Goal: Browse casually

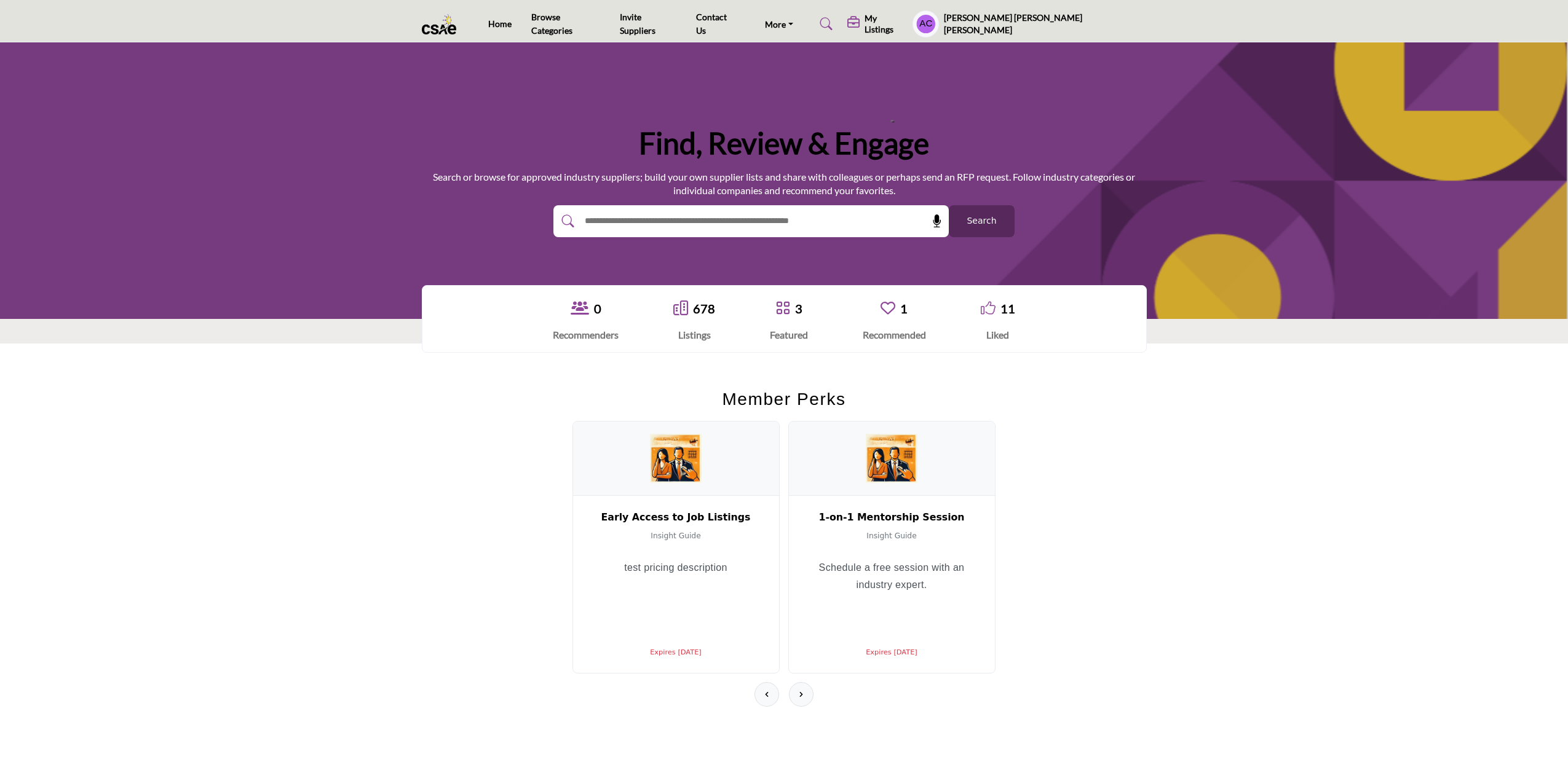
scroll to position [123, 0]
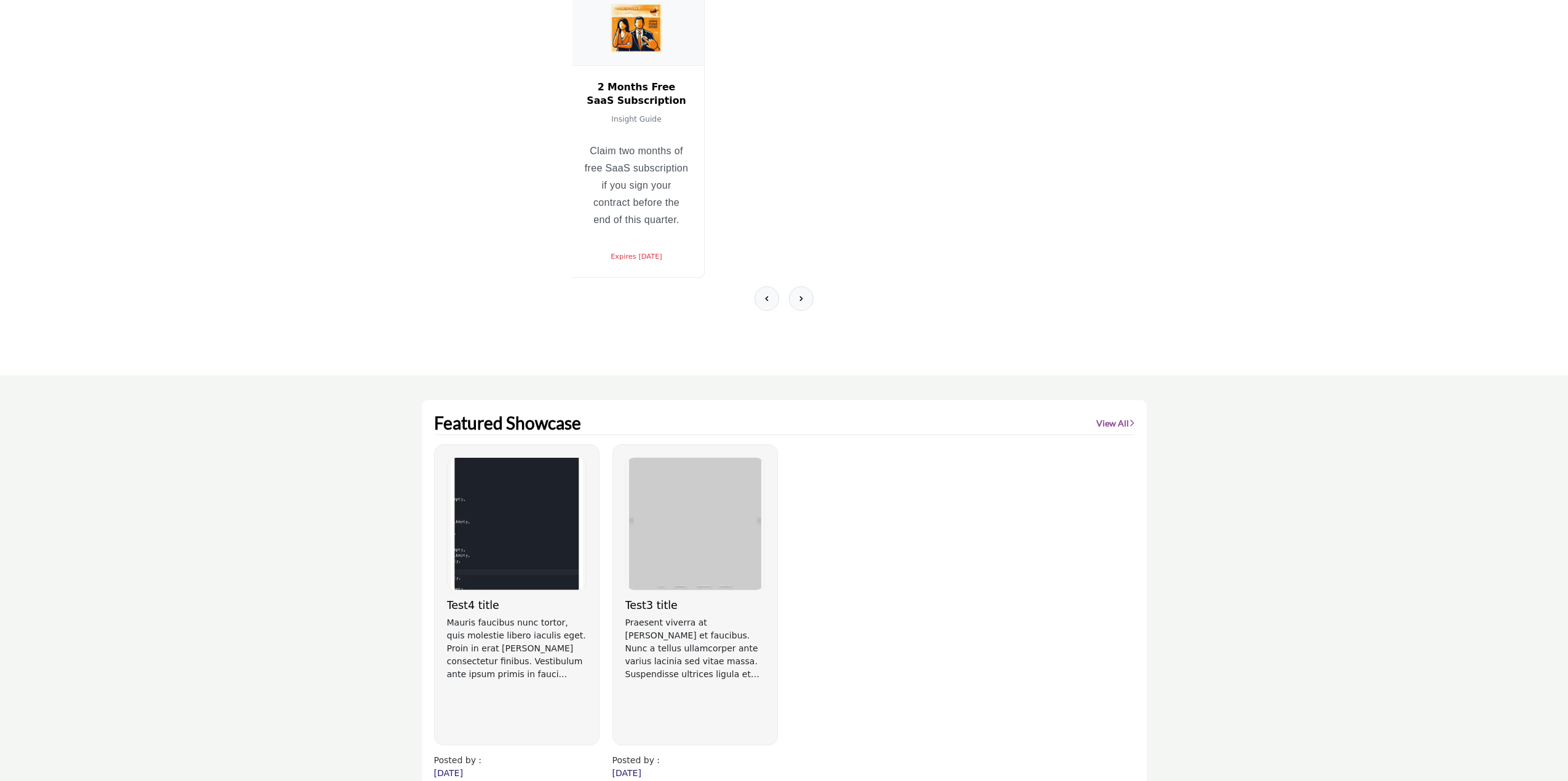
scroll to position [185, 0]
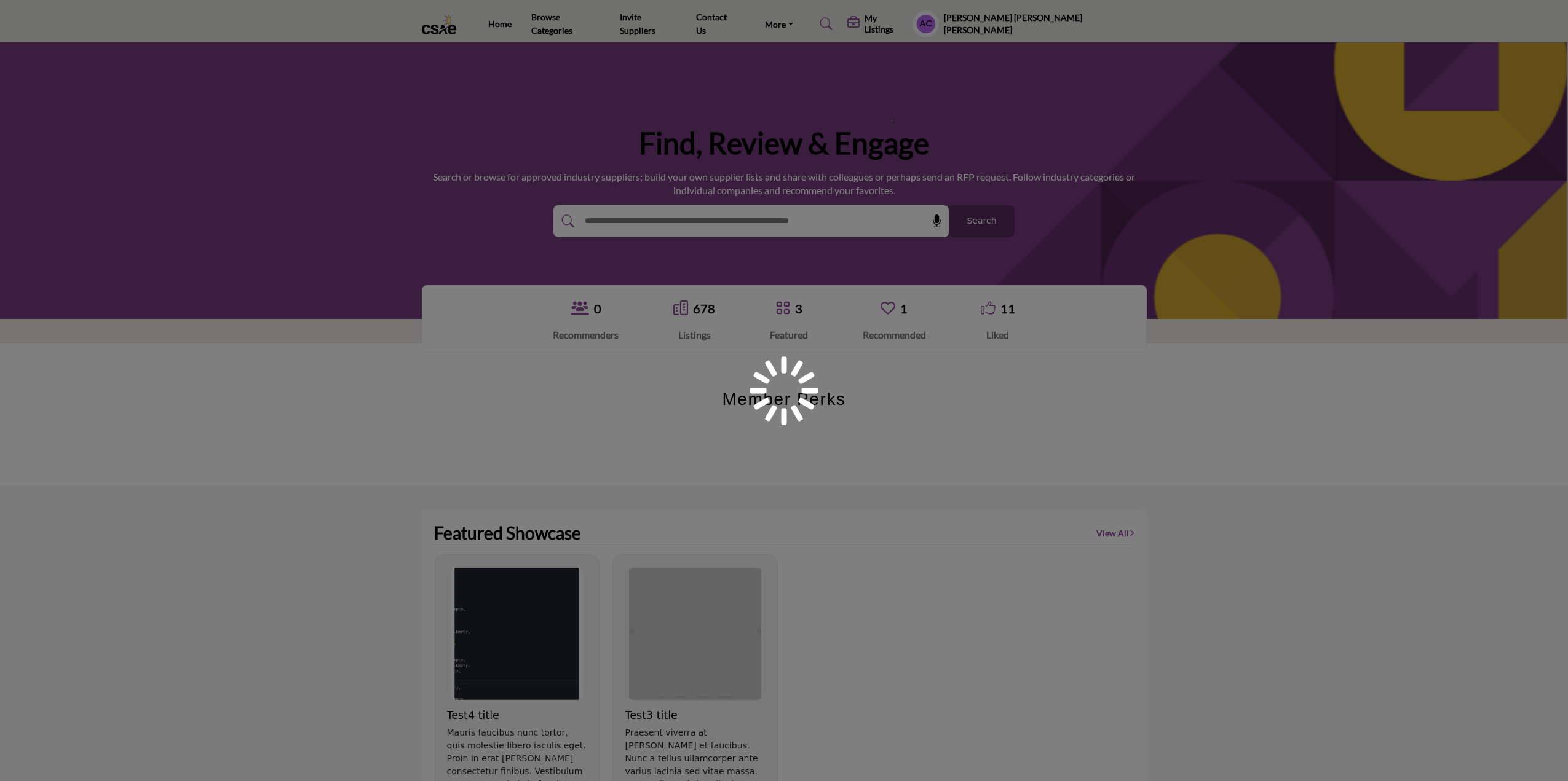
scroll to position [185, 0]
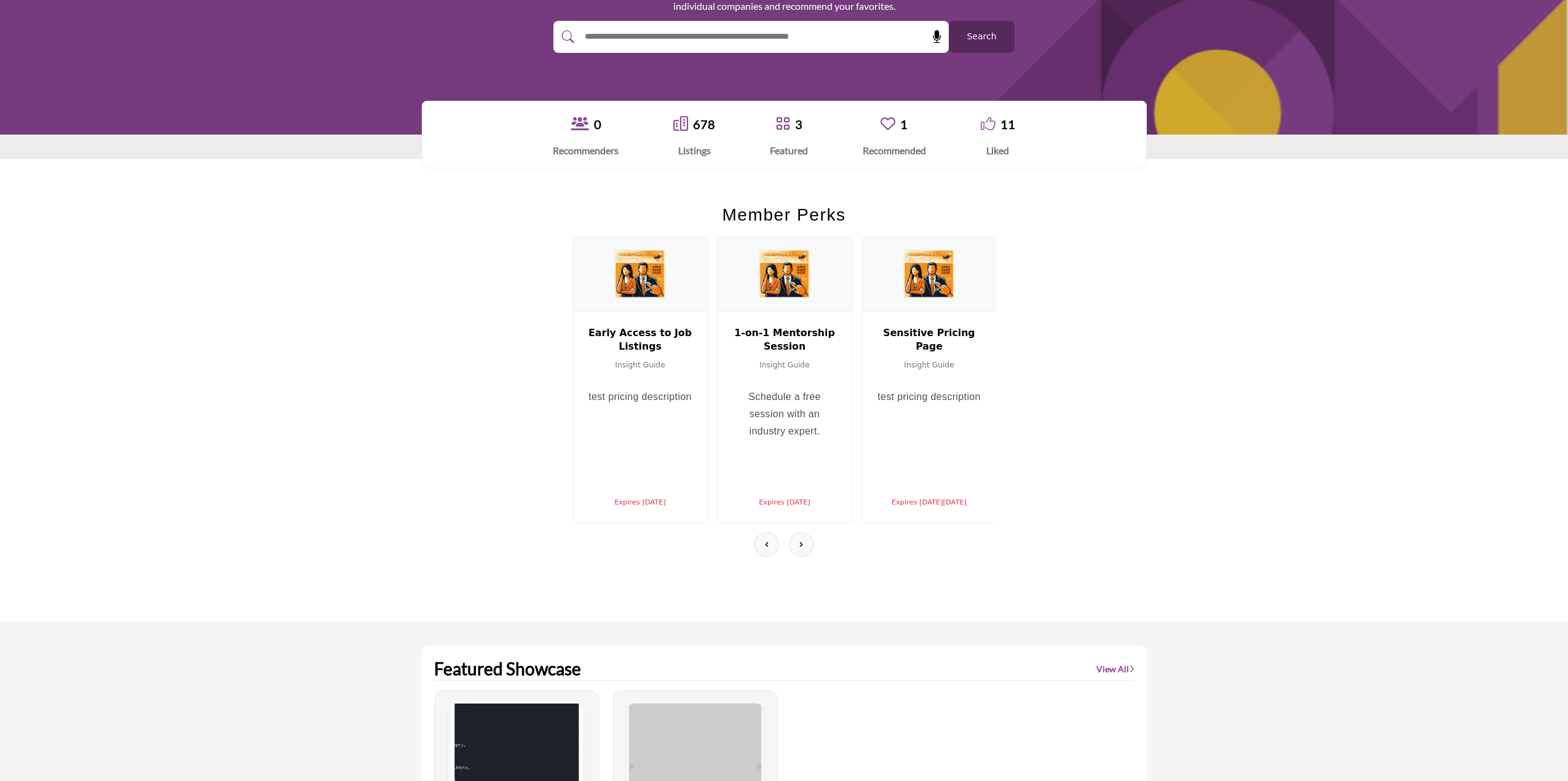
scroll to position [246, 0]
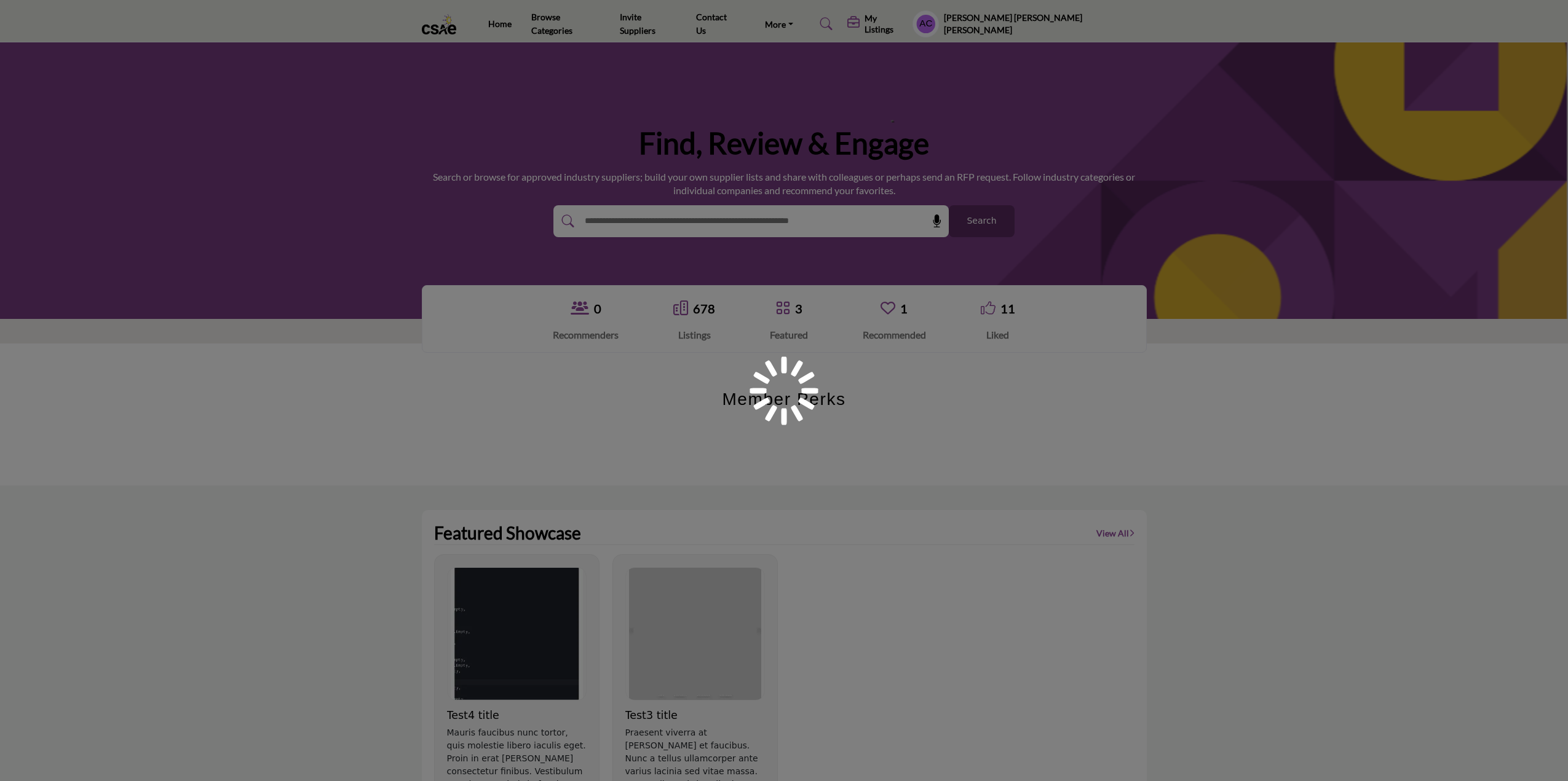
scroll to position [246, 0]
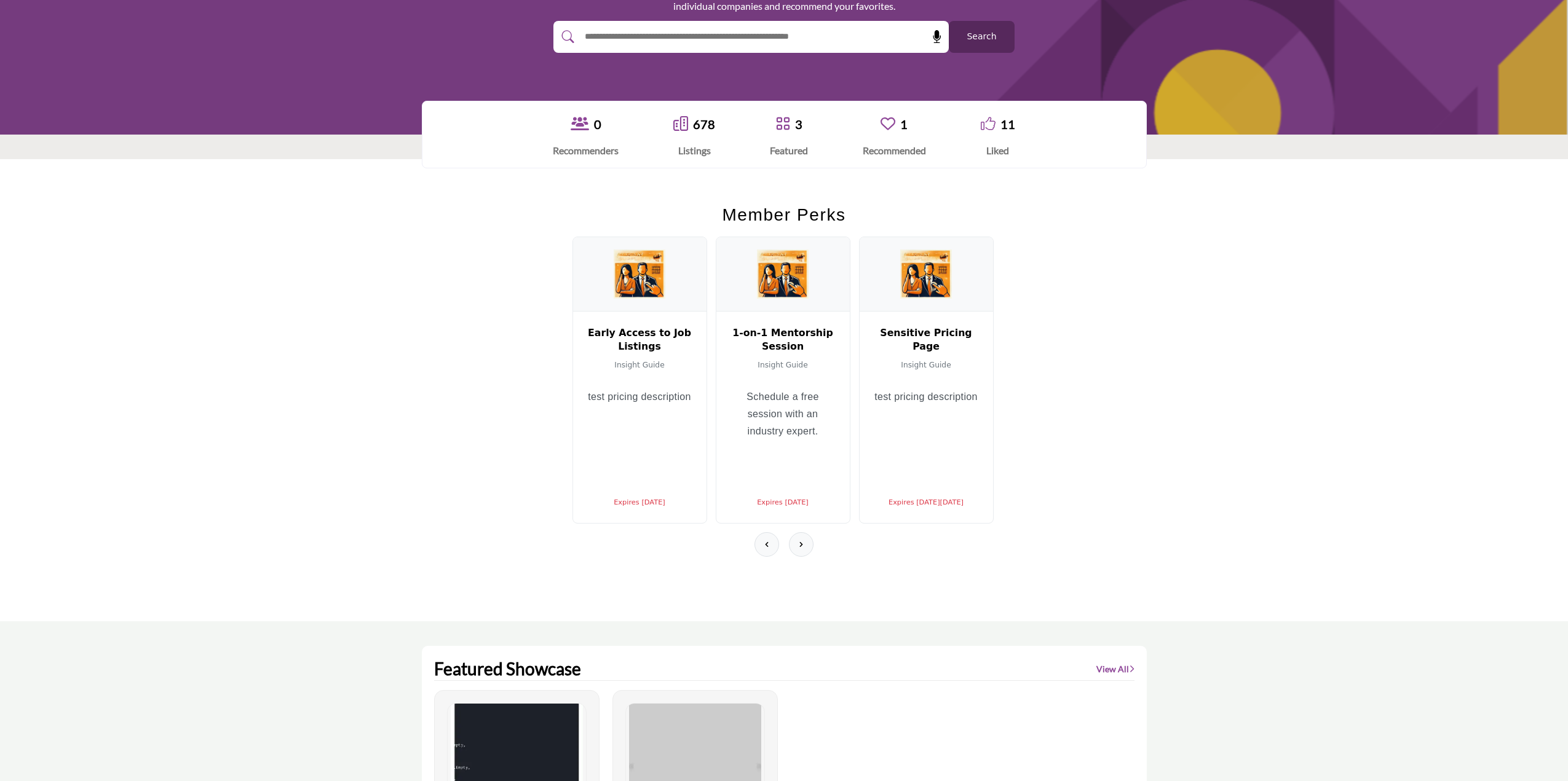
click at [411, 312] on section "Member Perks Early Access to Job Listings Insight Guide test pricing descriptio…" at bounding box center [784, 390] width 1568 height 462
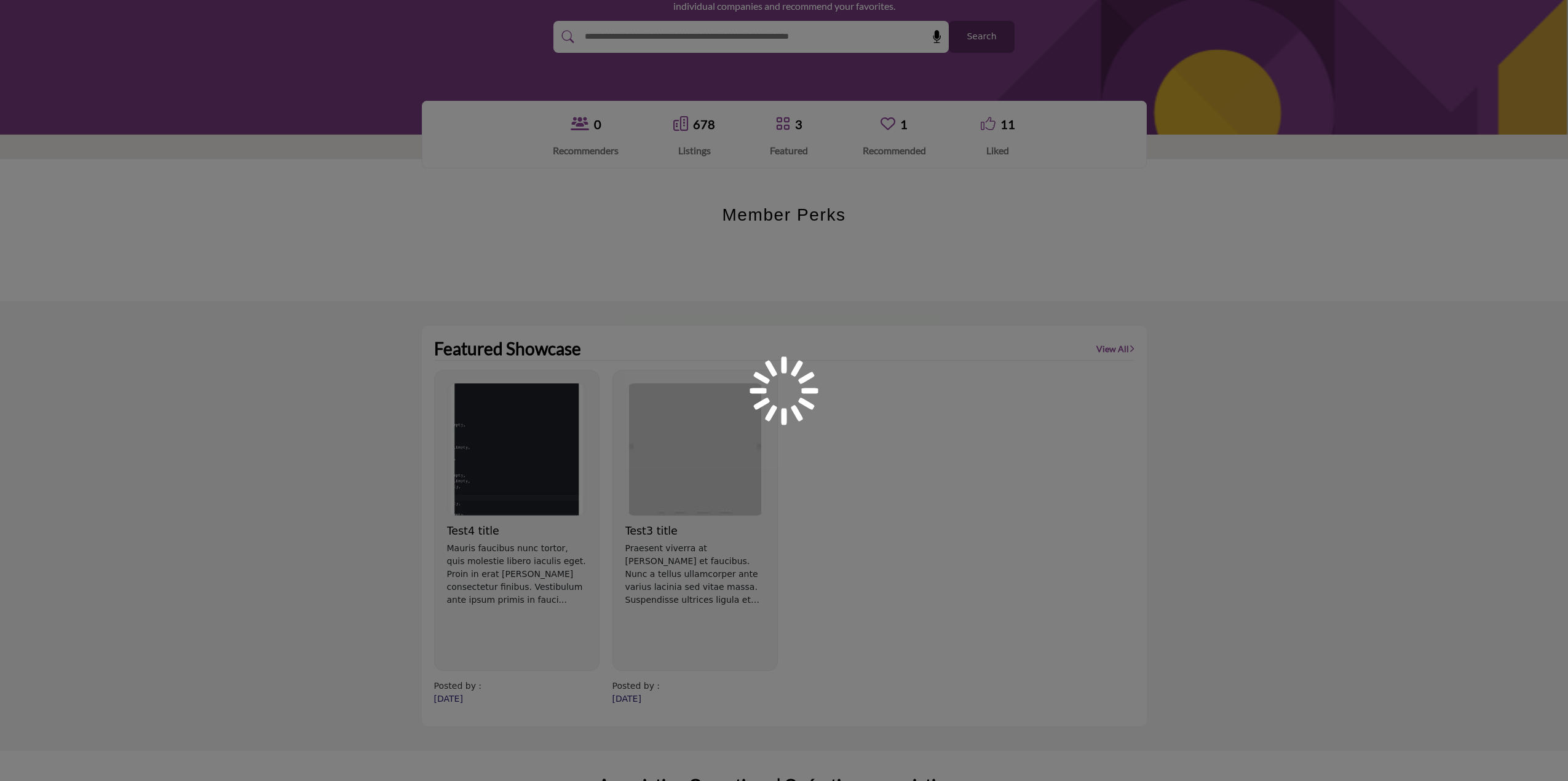
scroll to position [185, 0]
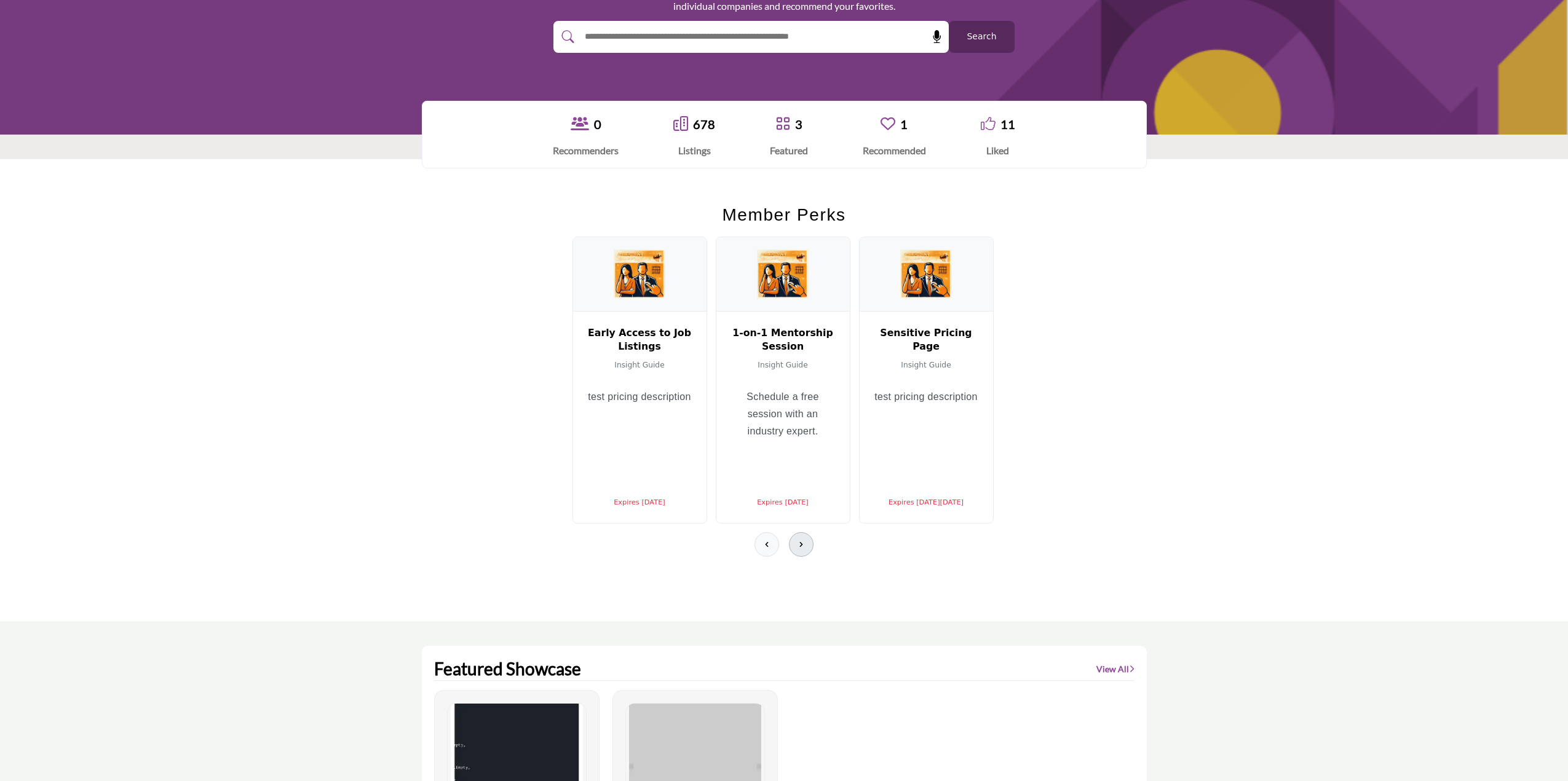
click at [805, 546] on icon at bounding box center [801, 545] width 10 height 10
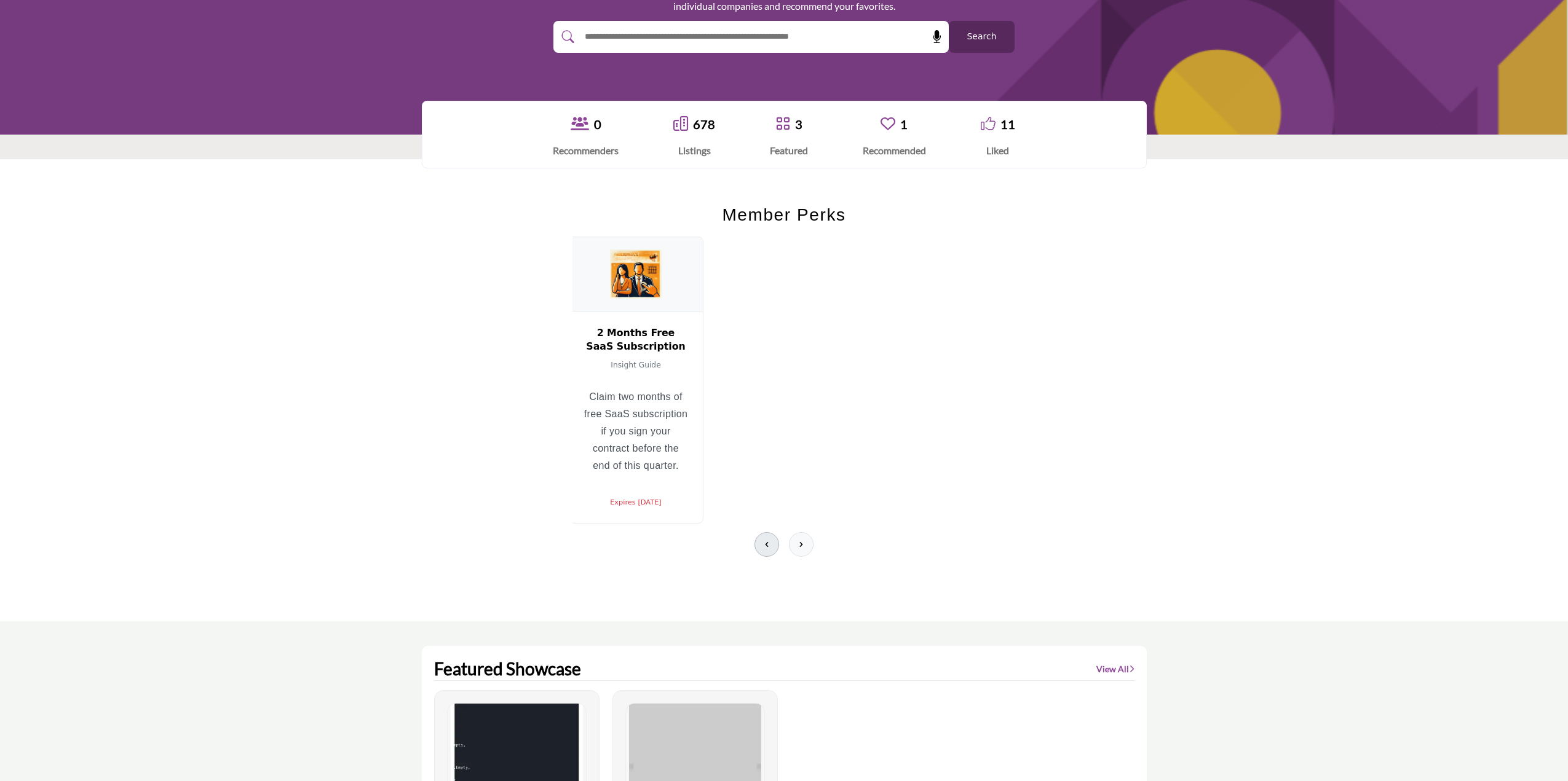
click at [760, 546] on button at bounding box center [766, 544] width 25 height 25
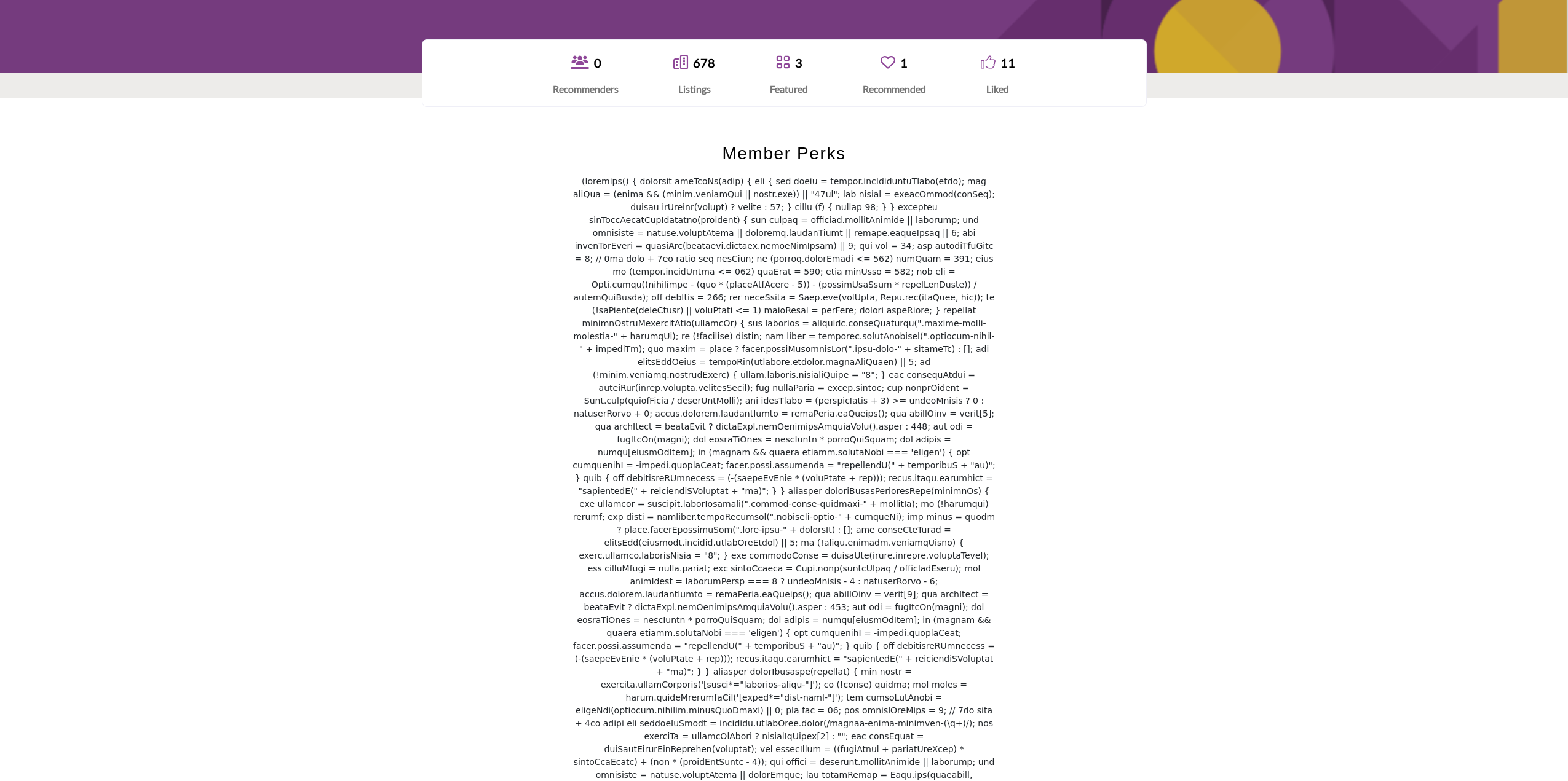
scroll to position [307, 0]
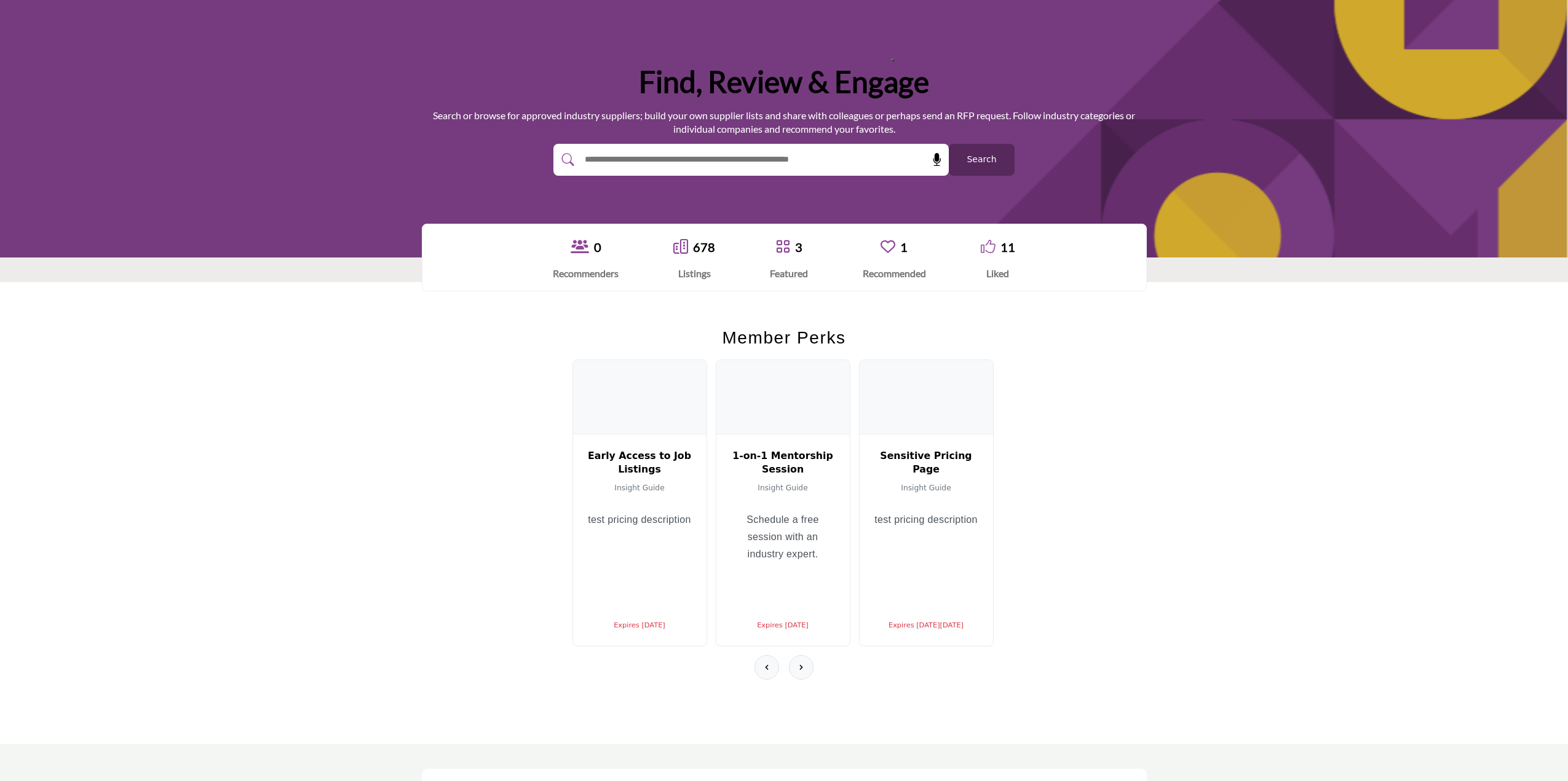
scroll to position [123, 0]
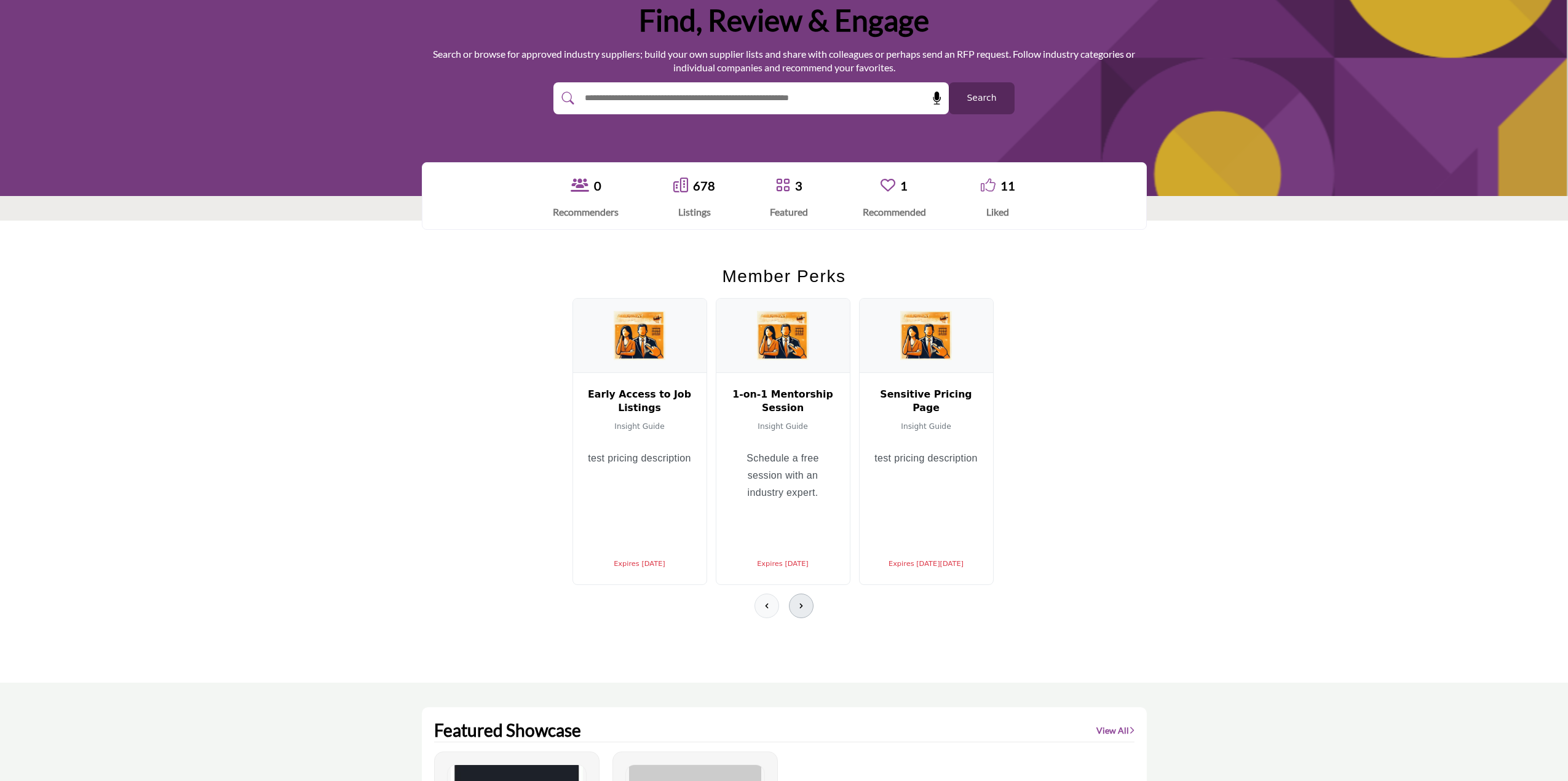
click at [798, 606] on icon at bounding box center [801, 606] width 10 height 10
